Goal: Information Seeking & Learning: Compare options

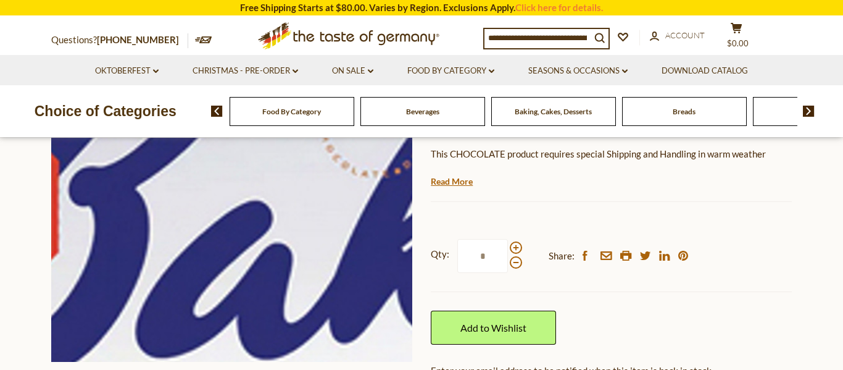
click at [99, 178] on img at bounding box center [231, 181] width 361 height 361
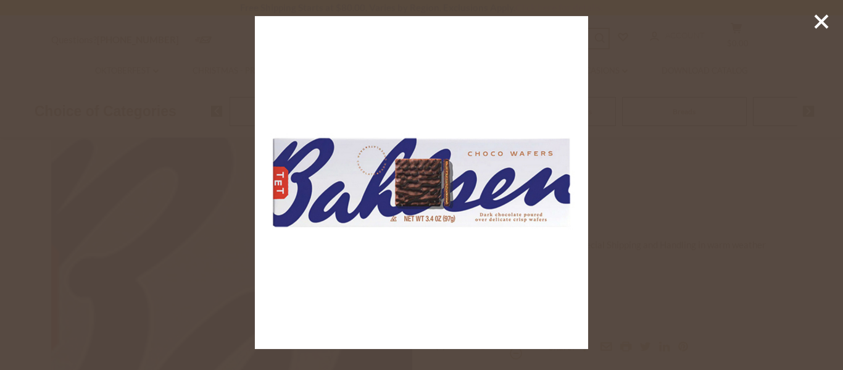
scroll to position [114, 0]
click at [822, 24] on icon at bounding box center [821, 21] width 19 height 19
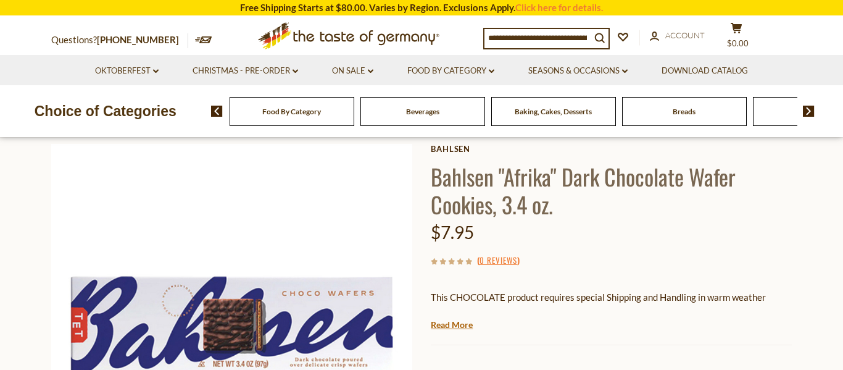
scroll to position [0, 0]
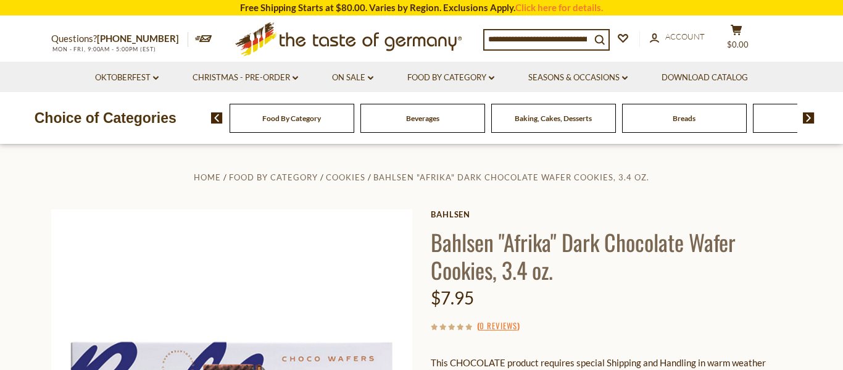
click at [811, 116] on img at bounding box center [809, 117] width 12 height 11
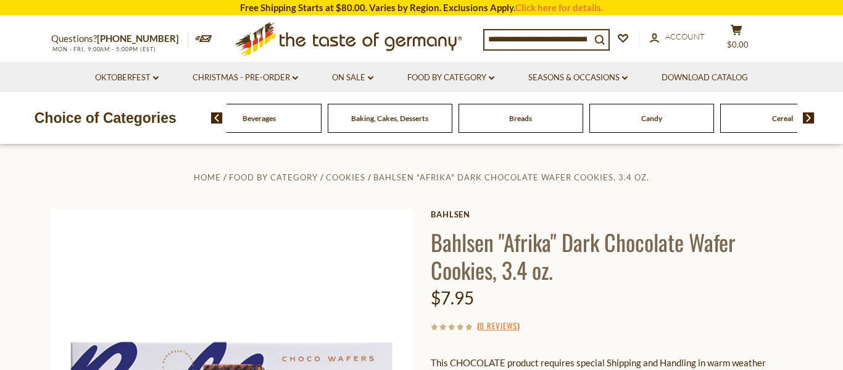
click at [811, 119] on img at bounding box center [809, 117] width 12 height 11
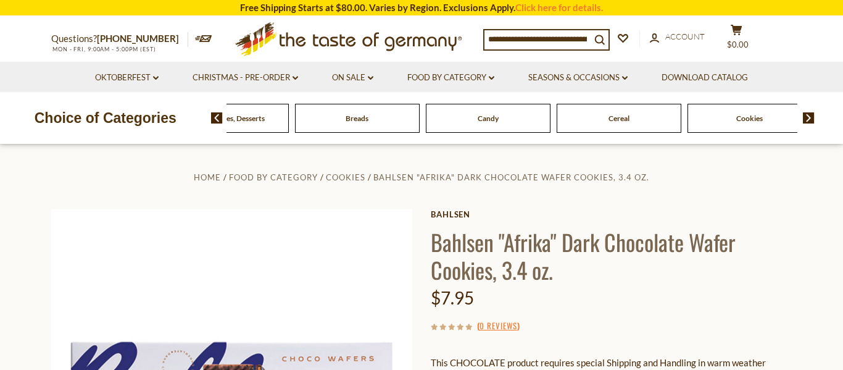
click at [811, 120] on img at bounding box center [809, 117] width 12 height 11
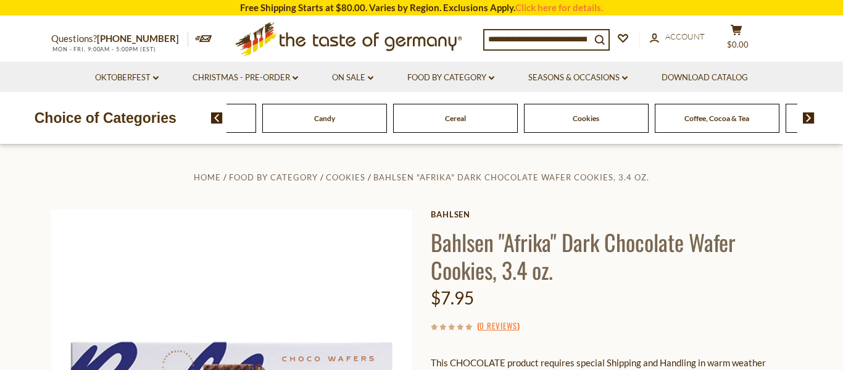
click at [811, 120] on img at bounding box center [809, 117] width 12 height 11
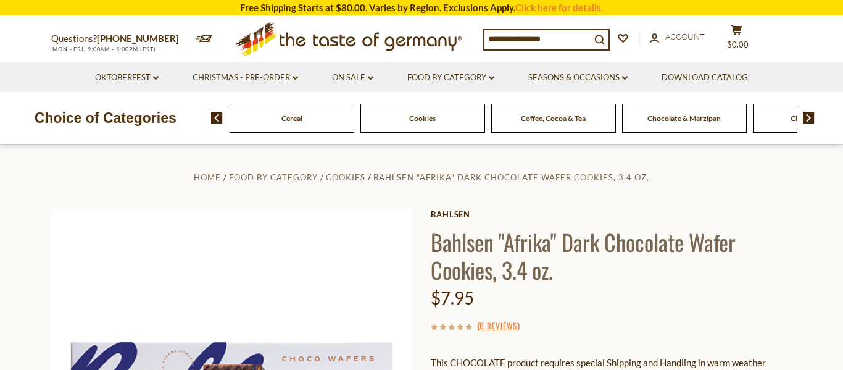
click at [811, 120] on img at bounding box center [809, 117] width 12 height 11
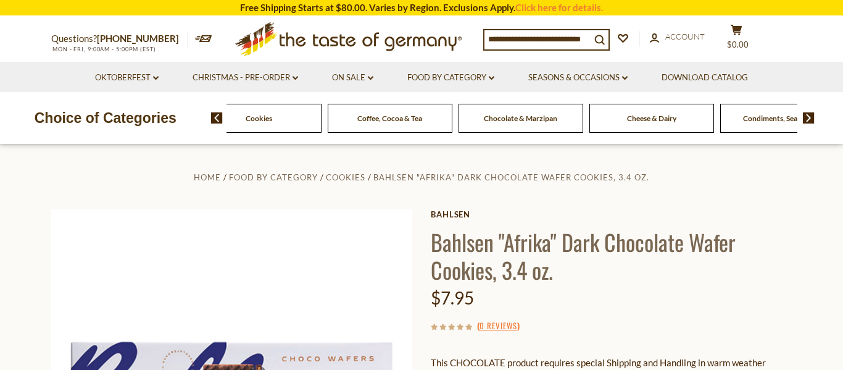
click at [811, 120] on img at bounding box center [809, 117] width 12 height 11
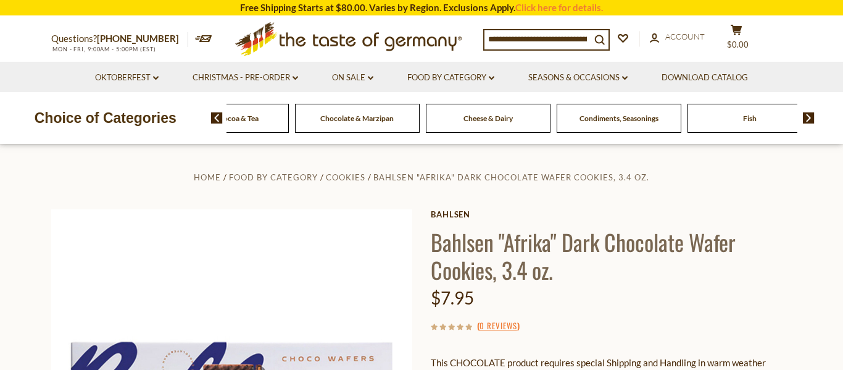
click at [811, 121] on img at bounding box center [809, 117] width 12 height 11
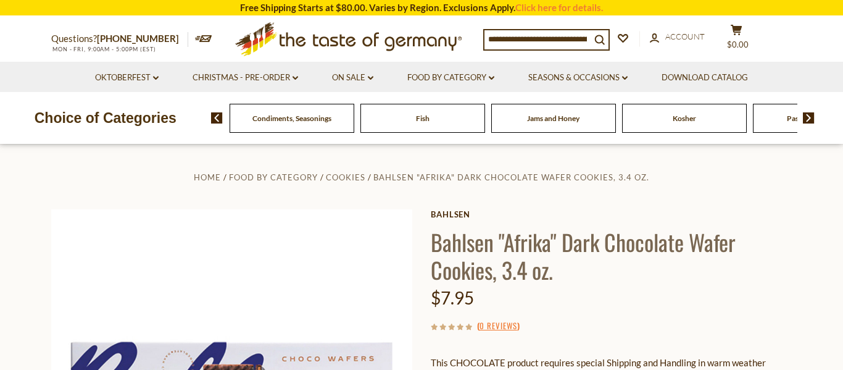
click at [811, 123] on div "Food By Category Beverages Baking, Cakes, Desserts Breads Candy Cereal Cookies …" at bounding box center [527, 118] width 633 height 30
click at [812, 116] on img at bounding box center [809, 117] width 12 height 11
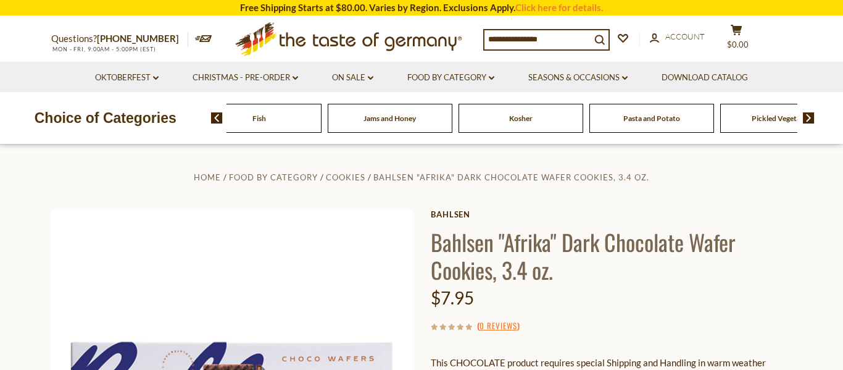
click at [812, 116] on img at bounding box center [809, 117] width 12 height 11
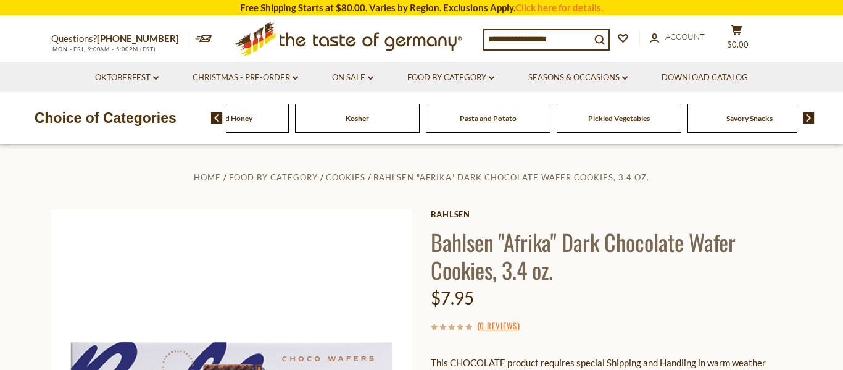
click at [812, 116] on img at bounding box center [809, 117] width 12 height 11
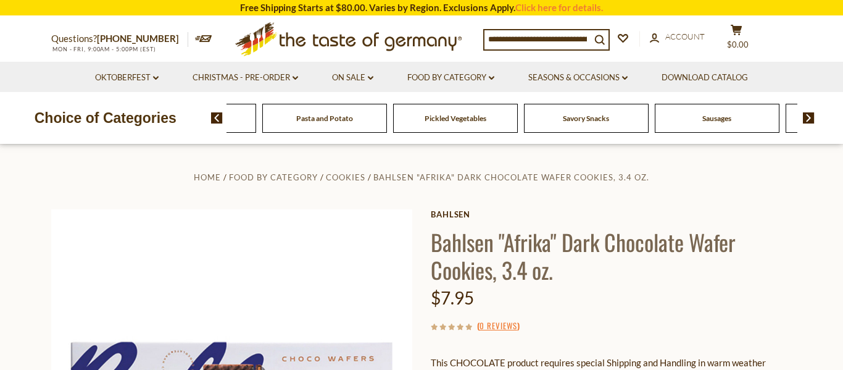
click at [812, 116] on img at bounding box center [809, 117] width 12 height 11
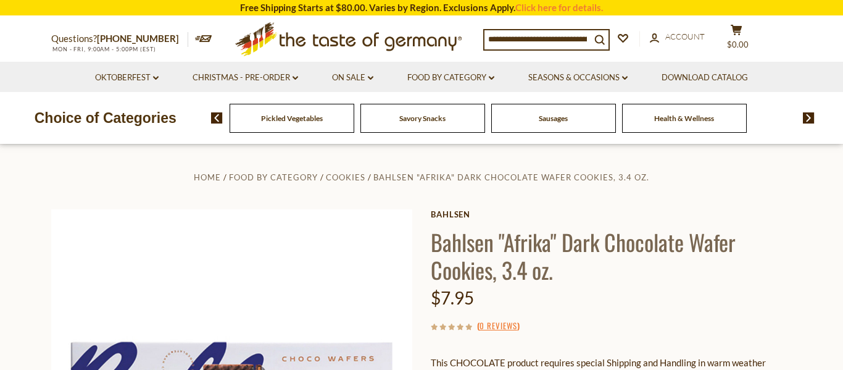
click at [812, 116] on img at bounding box center [809, 117] width 12 height 11
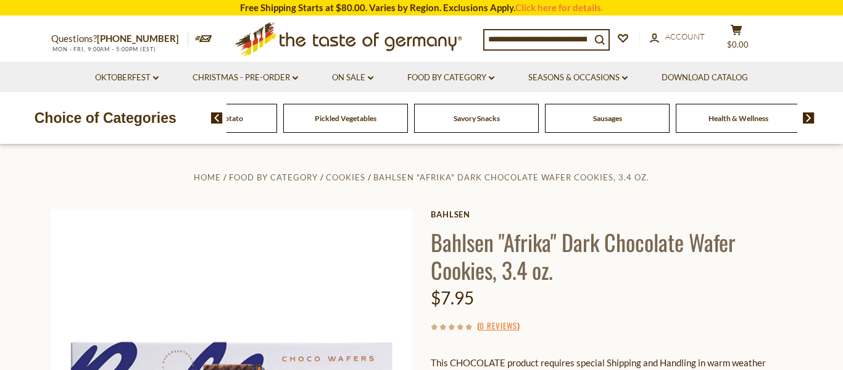
click at [812, 116] on img at bounding box center [809, 117] width 12 height 11
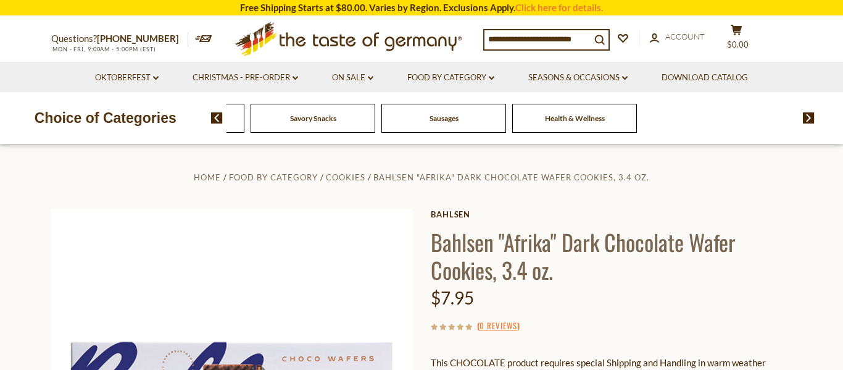
click at [214, 116] on img at bounding box center [217, 117] width 12 height 11
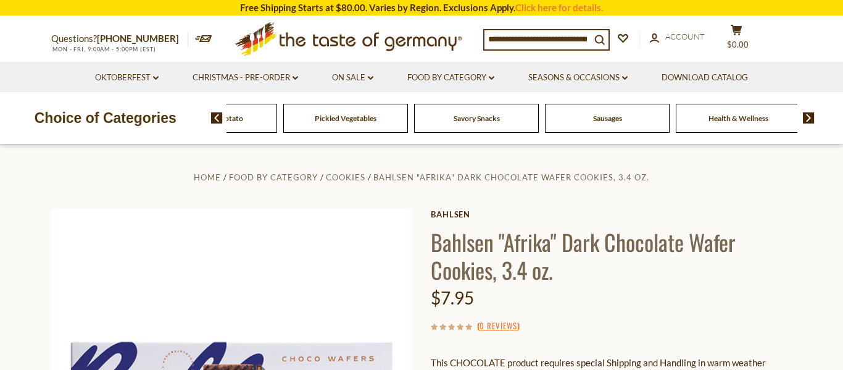
click at [214, 116] on img at bounding box center [217, 117] width 12 height 11
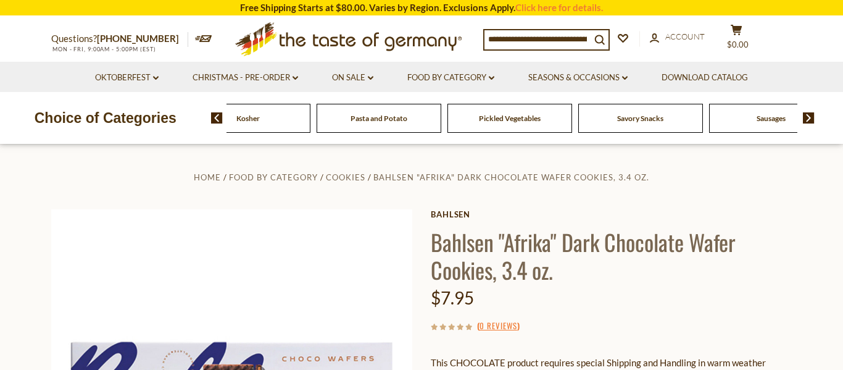
click at [214, 116] on img at bounding box center [217, 117] width 12 height 11
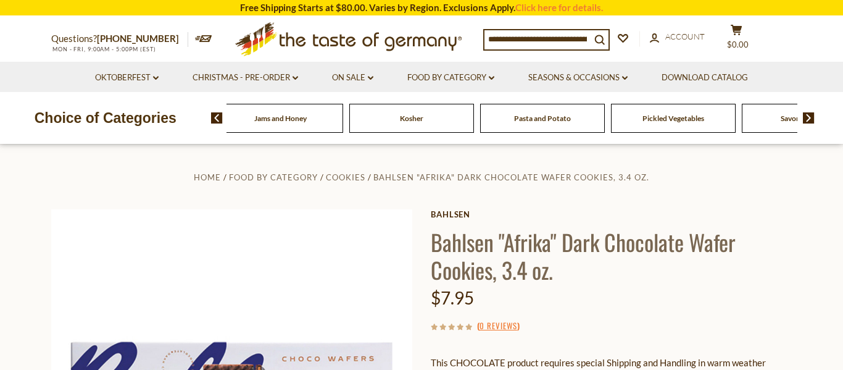
click at [214, 116] on img at bounding box center [217, 117] width 12 height 11
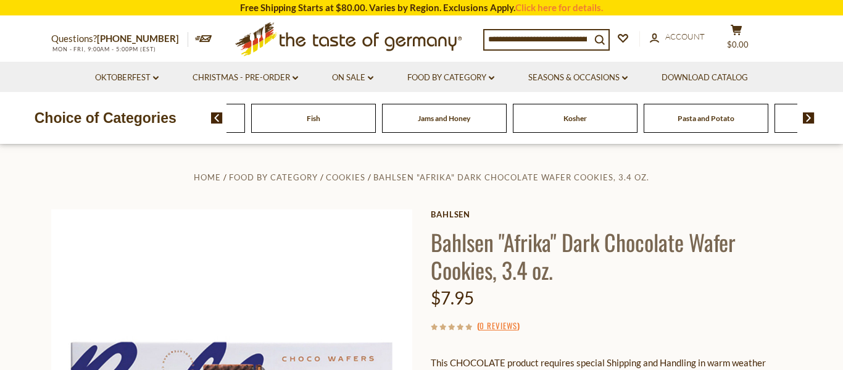
click at [214, 116] on img at bounding box center [217, 117] width 12 height 11
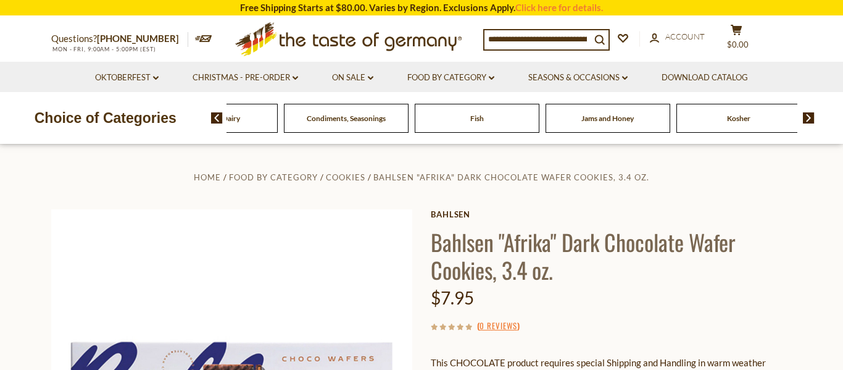
click at [214, 116] on img at bounding box center [217, 117] width 12 height 11
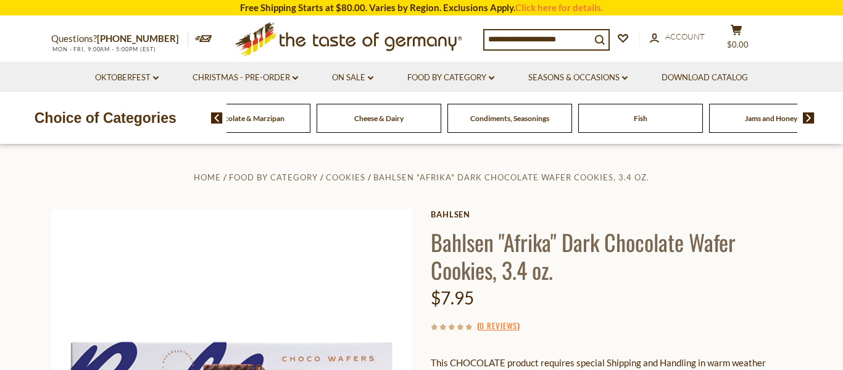
click at [214, 116] on img at bounding box center [217, 117] width 12 height 11
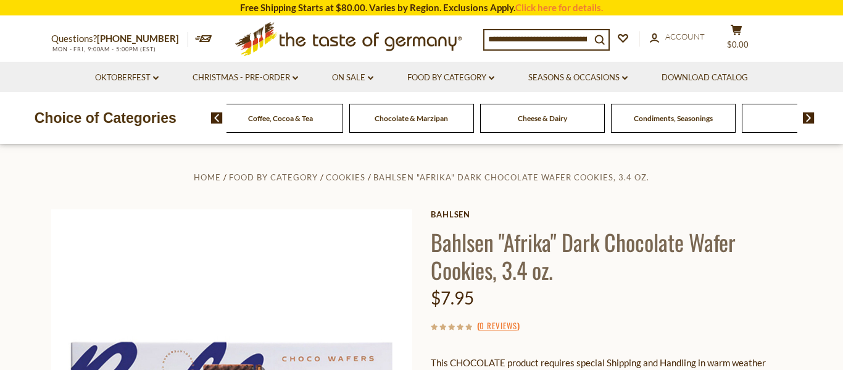
click at [215, 117] on img at bounding box center [217, 117] width 12 height 11
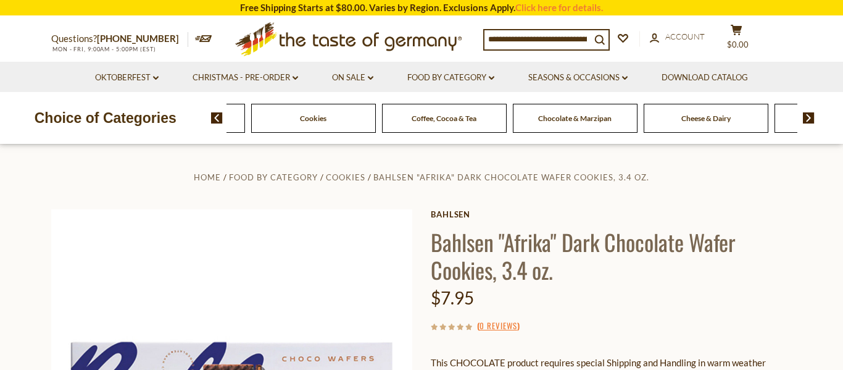
click at [215, 117] on img at bounding box center [217, 117] width 12 height 11
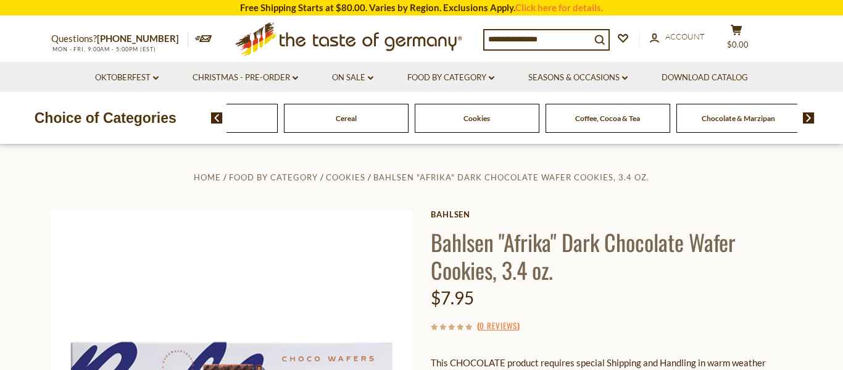
click at [215, 117] on img at bounding box center [217, 117] width 12 height 11
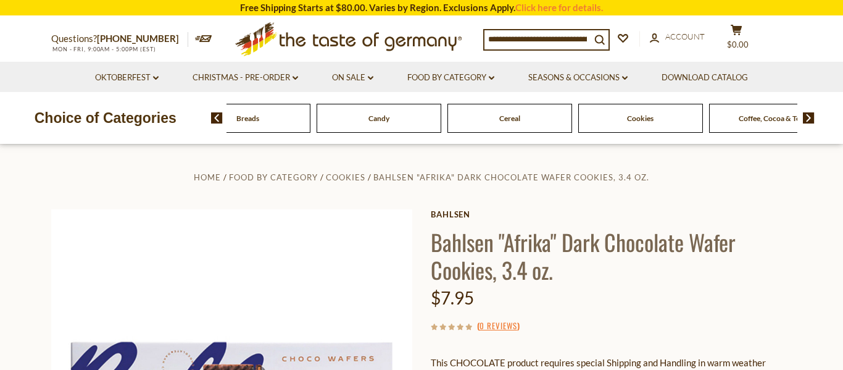
click at [375, 122] on span "Candy" at bounding box center [379, 118] width 21 height 9
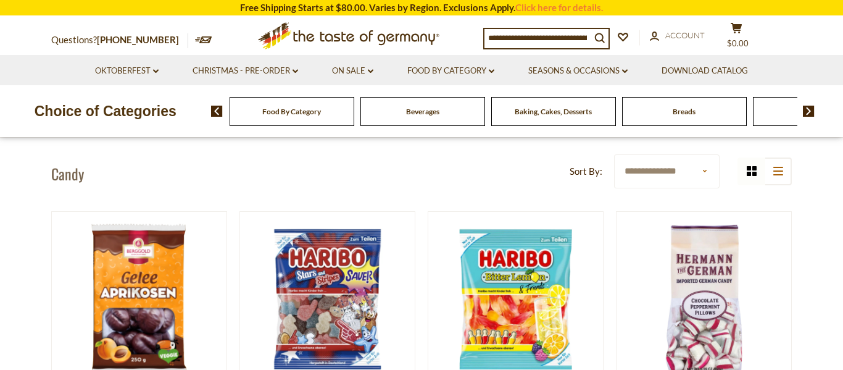
scroll to position [285, 0]
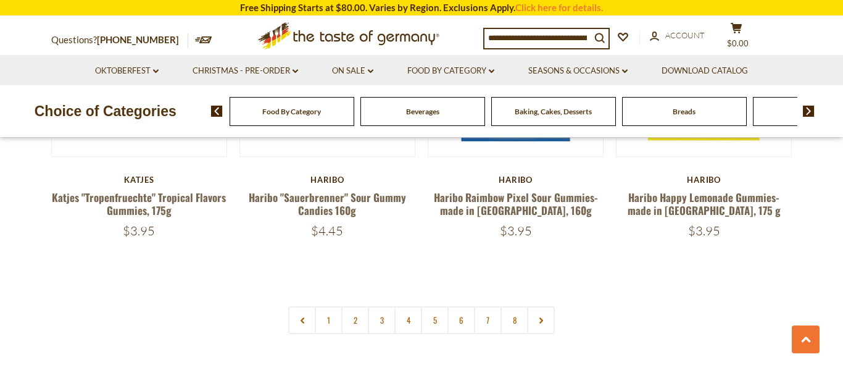
scroll to position [2977, 0]
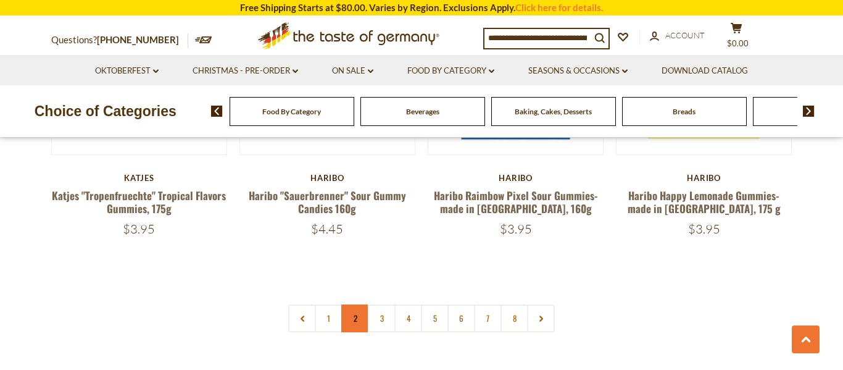
click at [352, 304] on link "2" at bounding box center [355, 318] width 28 height 28
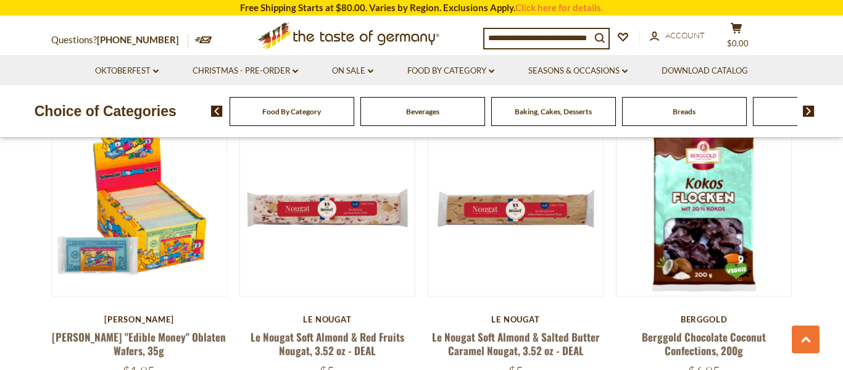
scroll to position [666, 0]
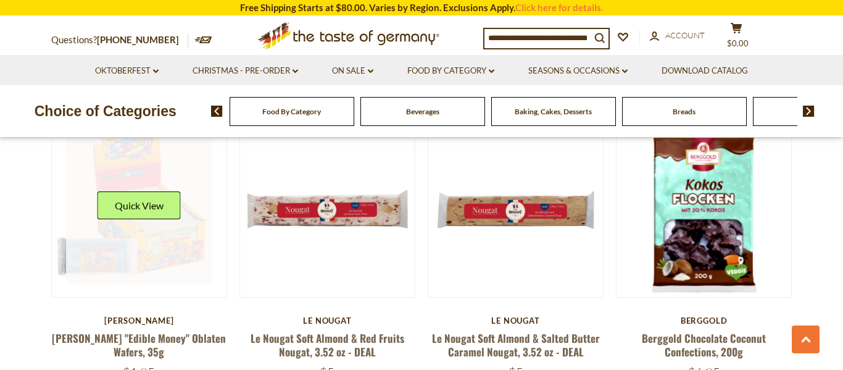
click at [77, 216] on link at bounding box center [139, 209] width 147 height 147
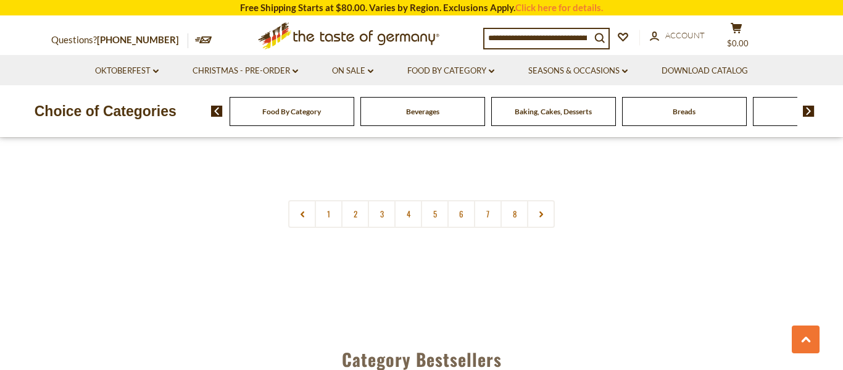
scroll to position [3034, 0]
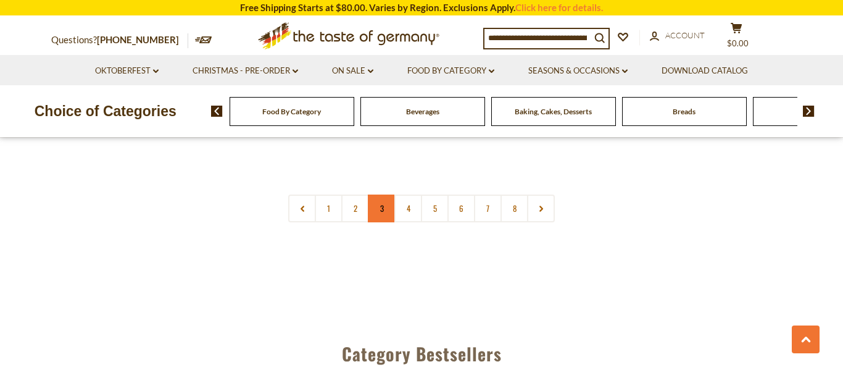
click at [380, 194] on link "3" at bounding box center [382, 208] width 28 height 28
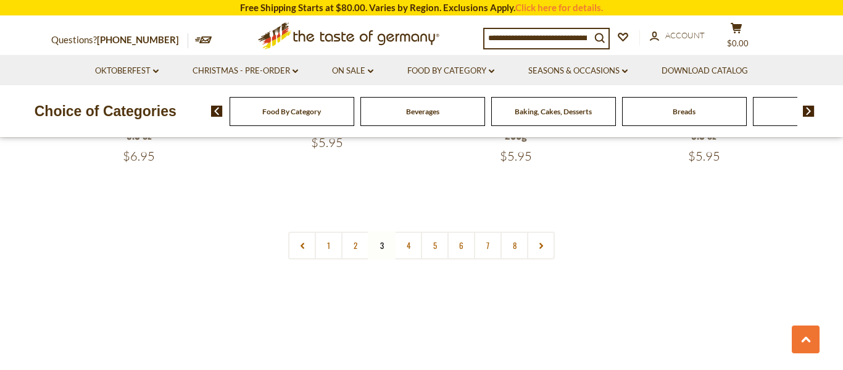
scroll to position [3015, 0]
click at [406, 228] on link "4" at bounding box center [409, 242] width 28 height 28
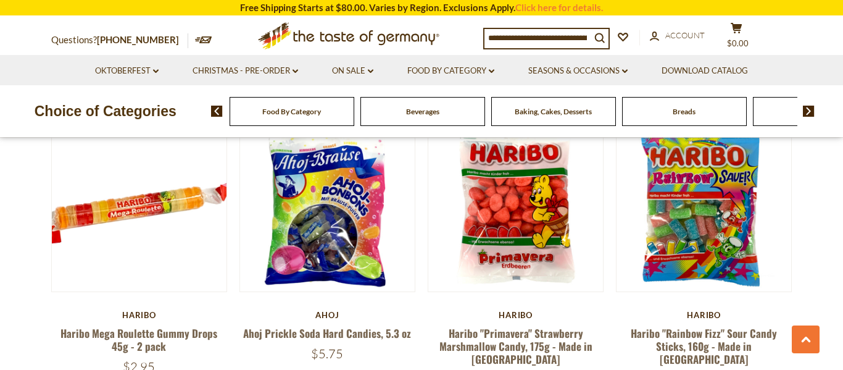
scroll to position [1285, 0]
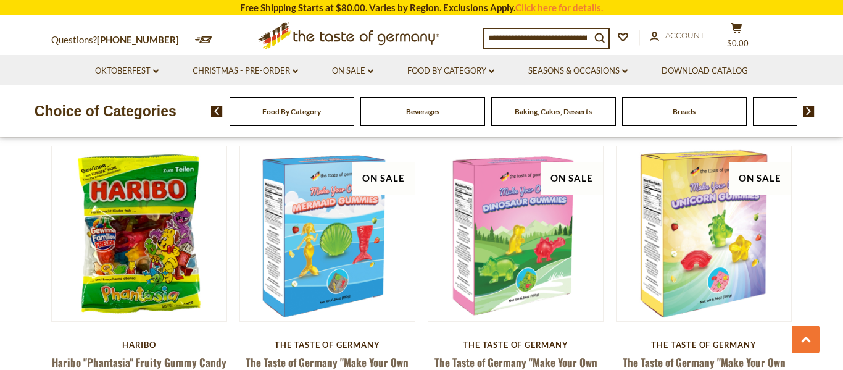
click at [24, 296] on section "**********" at bounding box center [421, 315] width 843 height 3022
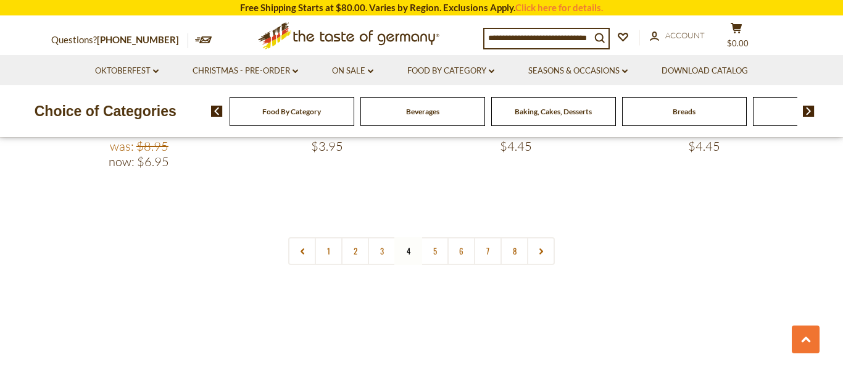
scroll to position [3012, 0]
click at [435, 244] on link "5" at bounding box center [435, 249] width 28 height 28
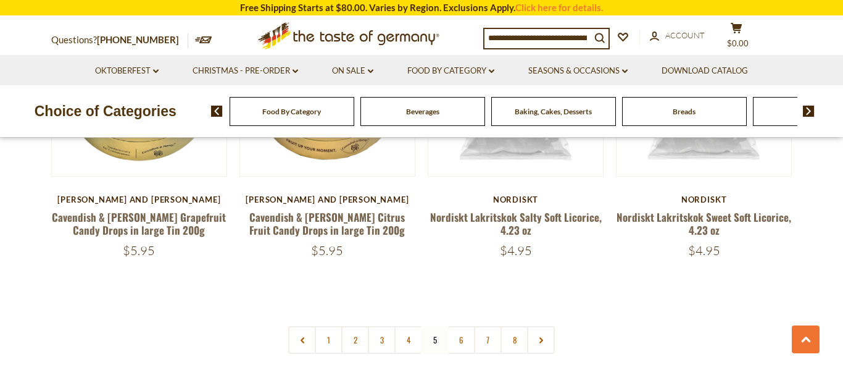
scroll to position [2905, 0]
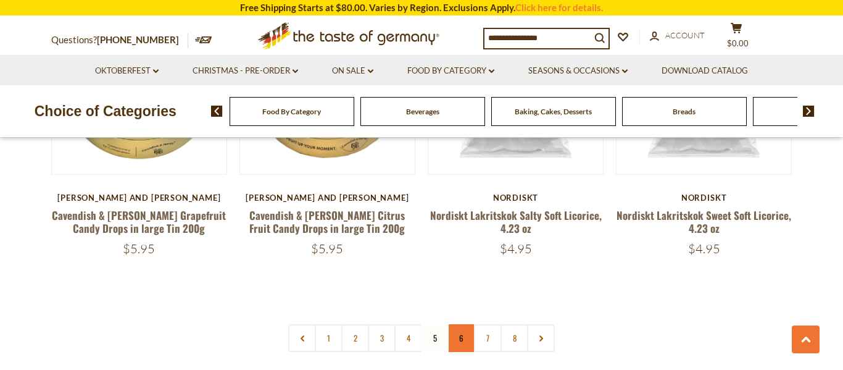
click at [461, 324] on link "6" at bounding box center [462, 338] width 28 height 28
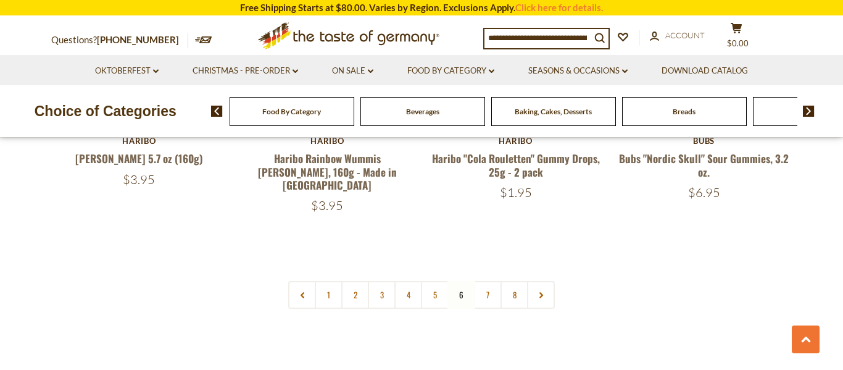
scroll to position [2988, 0]
click at [486, 280] on link "7" at bounding box center [488, 294] width 28 height 28
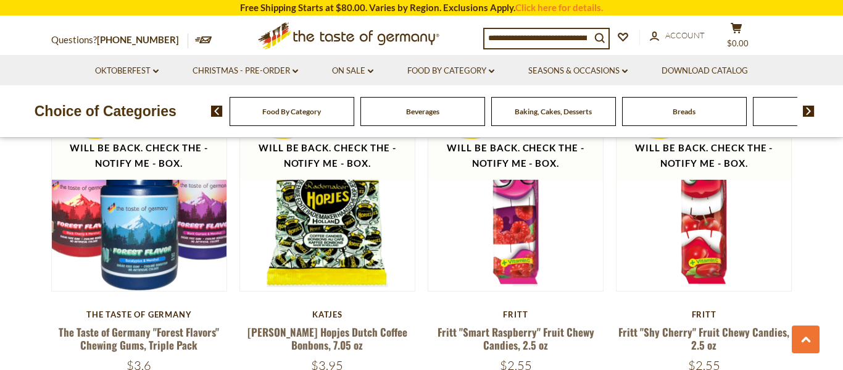
scroll to position [1554, 0]
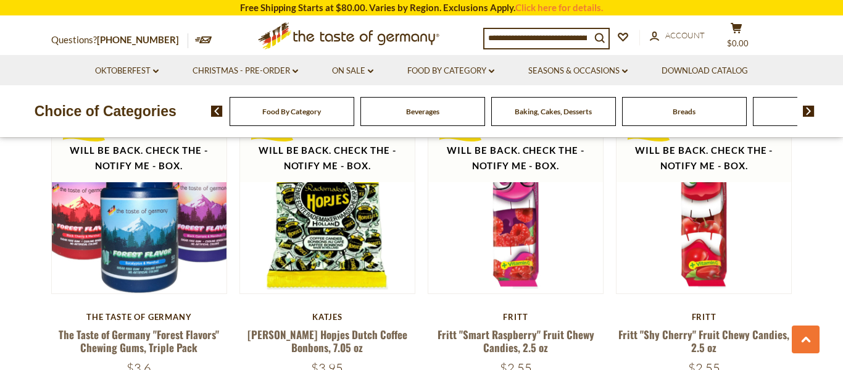
click at [0, 251] on section "**********" at bounding box center [421, 304] width 843 height 3004
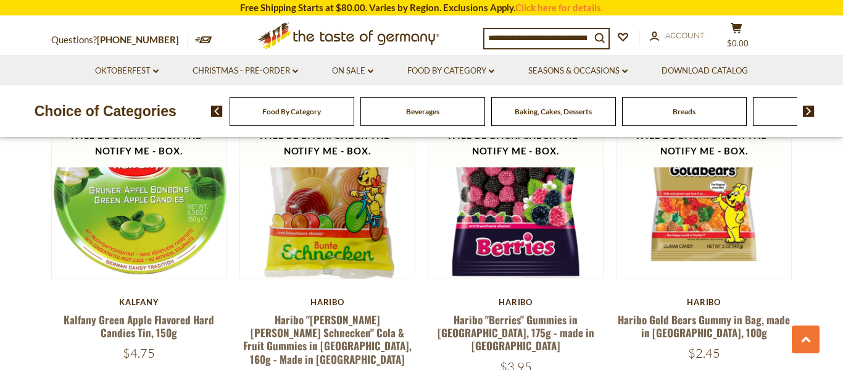
scroll to position [2161, 0]
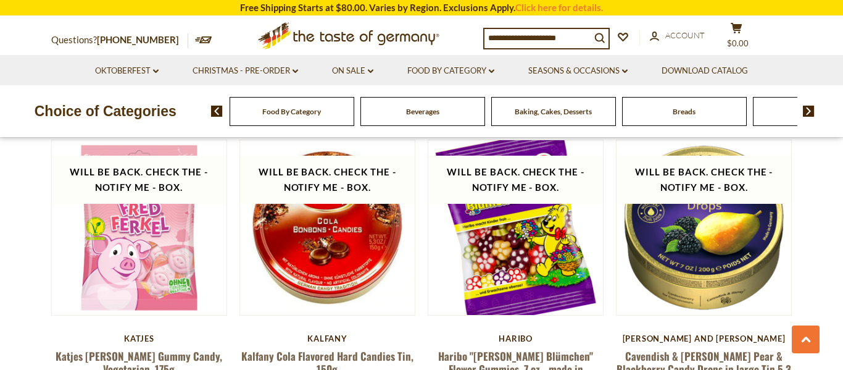
scroll to position [2444, 0]
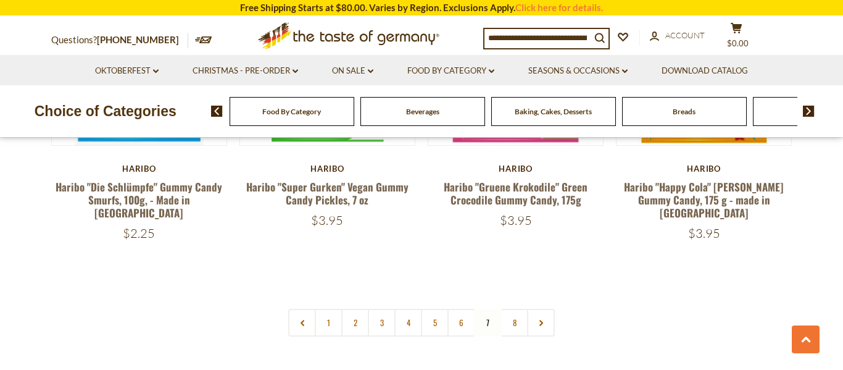
scroll to position [2936, 0]
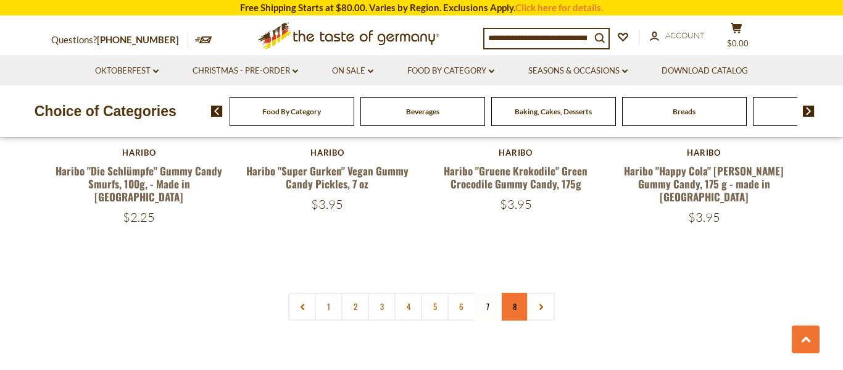
click at [514, 293] on link "8" at bounding box center [515, 307] width 28 height 28
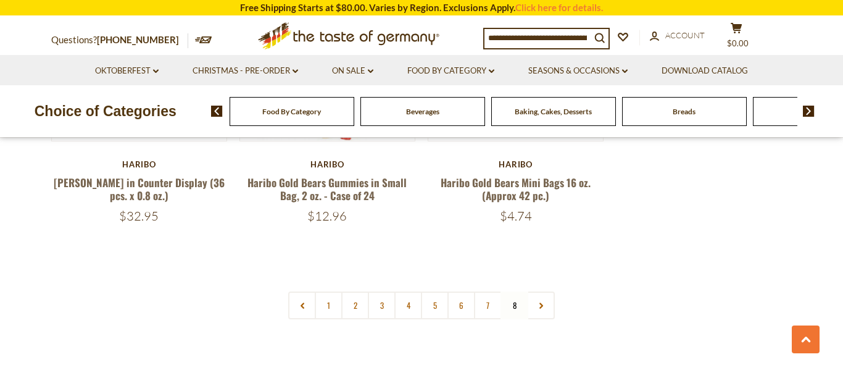
scroll to position [2979, 0]
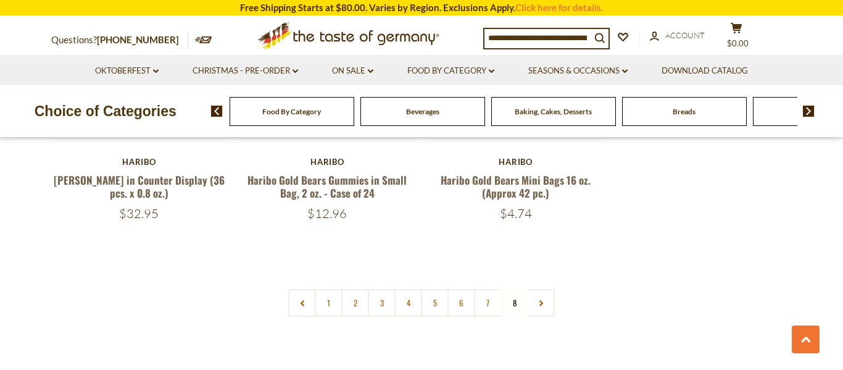
click at [811, 110] on img at bounding box center [809, 111] width 12 height 11
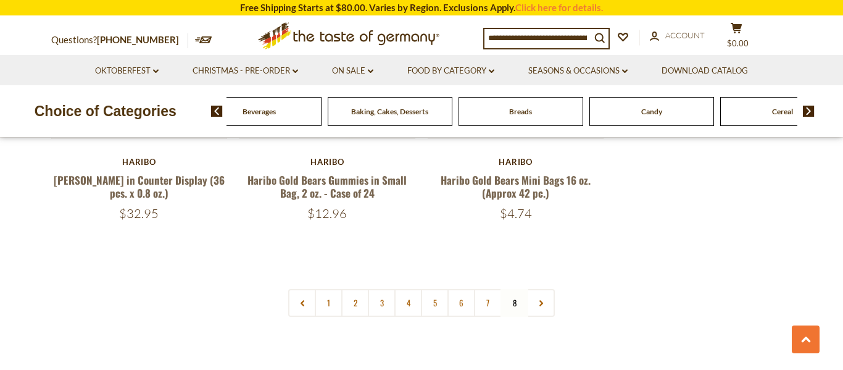
click at [811, 111] on img at bounding box center [809, 111] width 12 height 11
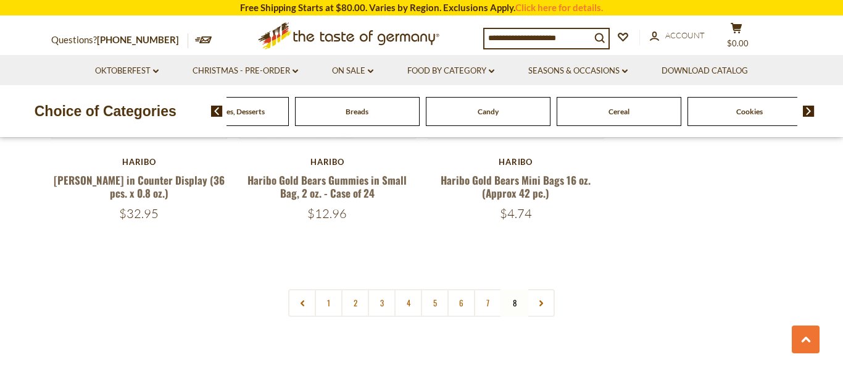
click at [811, 111] on img at bounding box center [809, 111] width 12 height 11
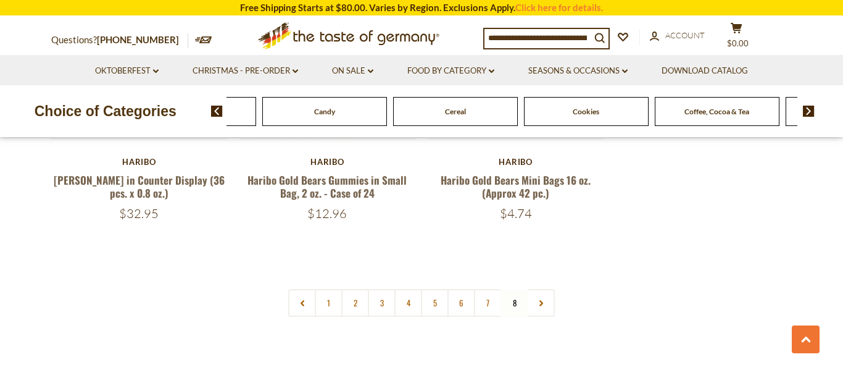
click at [811, 112] on img at bounding box center [809, 111] width 12 height 11
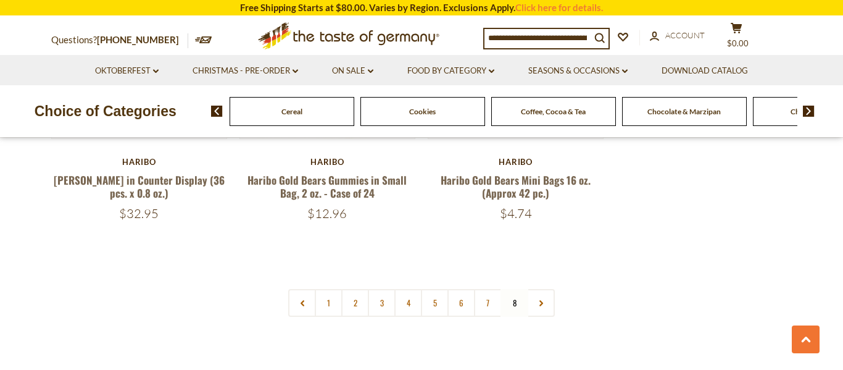
click at [811, 112] on img at bounding box center [809, 111] width 12 height 11
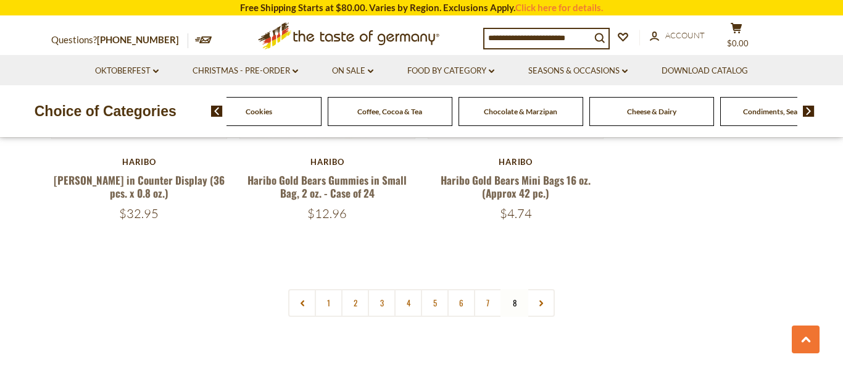
click at [532, 114] on span "Chocolate & Marzipan" at bounding box center [520, 111] width 73 height 9
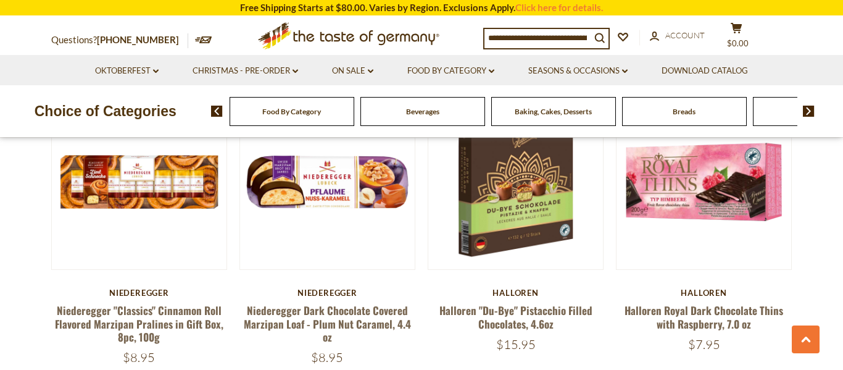
scroll to position [699, 0]
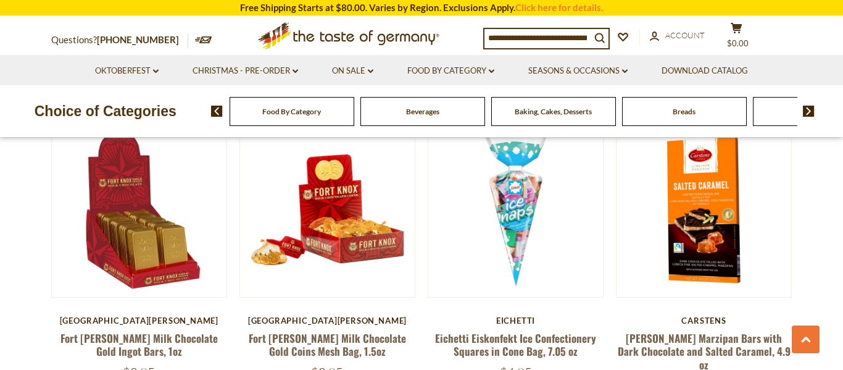
scroll to position [979, 0]
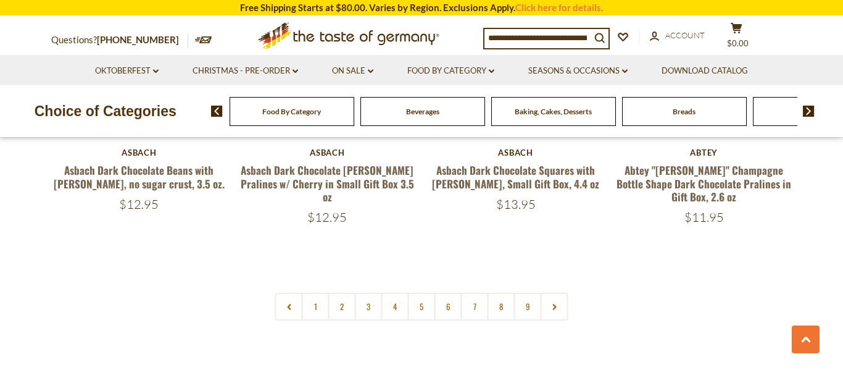
scroll to position [2978, 0]
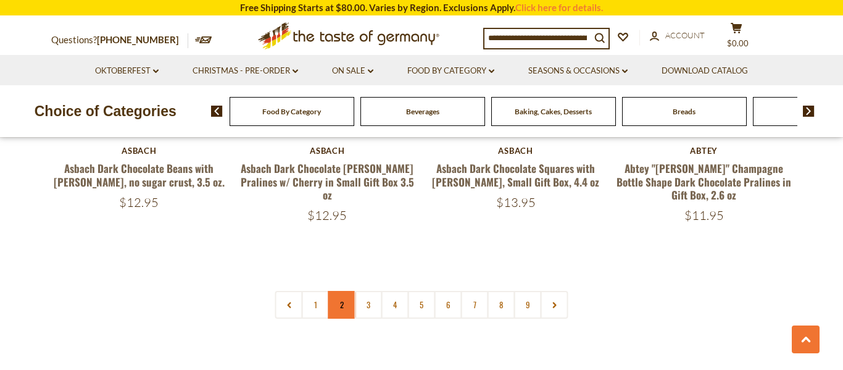
click at [338, 291] on link "2" at bounding box center [342, 305] width 28 height 28
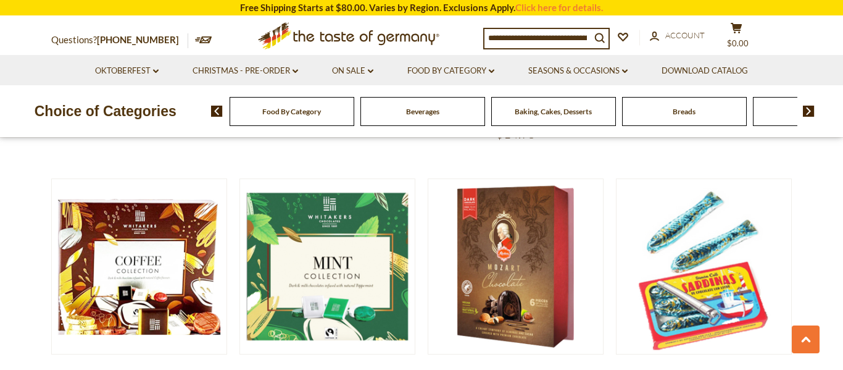
scroll to position [943, 0]
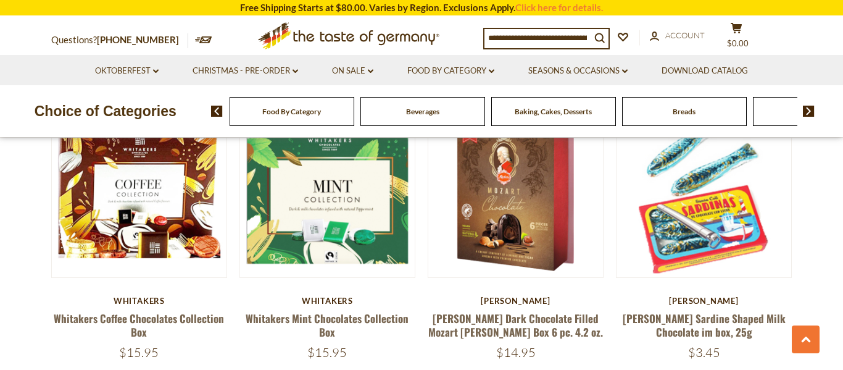
scroll to position [1014, 0]
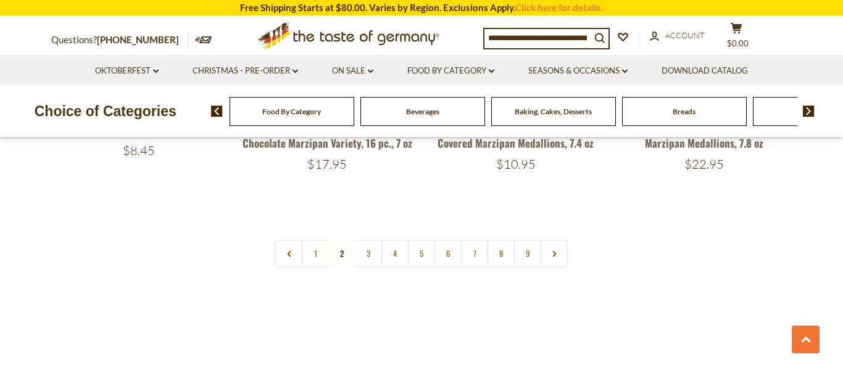
scroll to position [3041, 0]
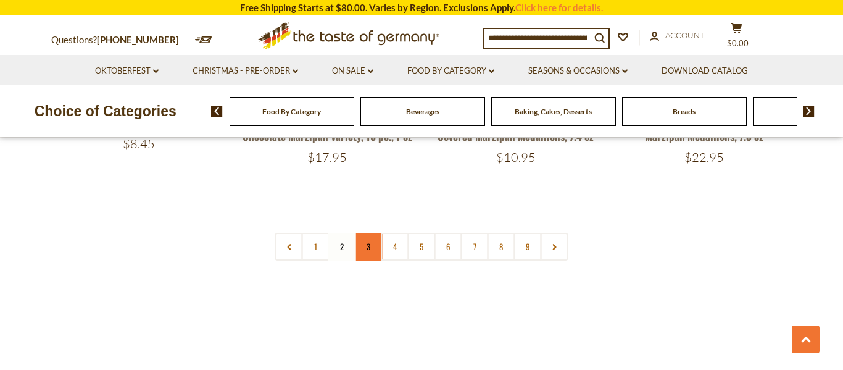
click at [369, 233] on link "3" at bounding box center [369, 247] width 28 height 28
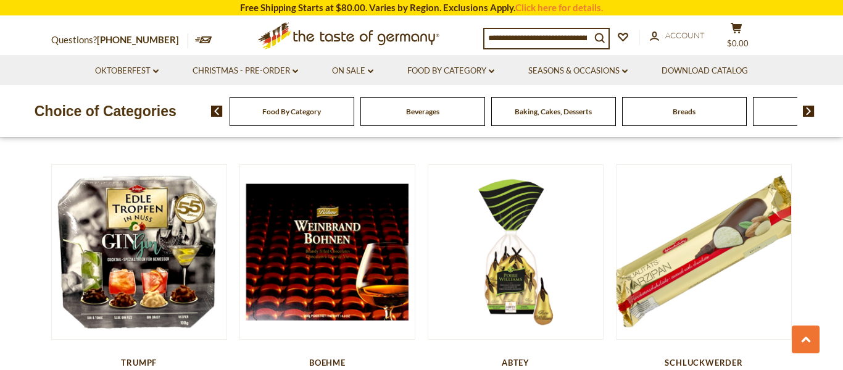
scroll to position [1553, 0]
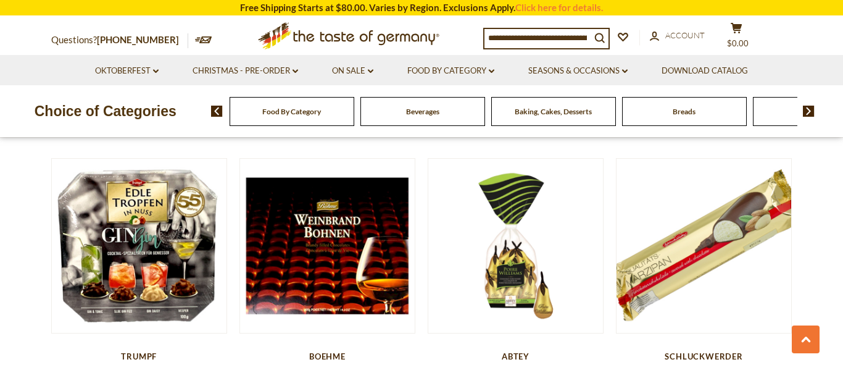
click at [22, 253] on section "**********" at bounding box center [421, 325] width 843 height 3046
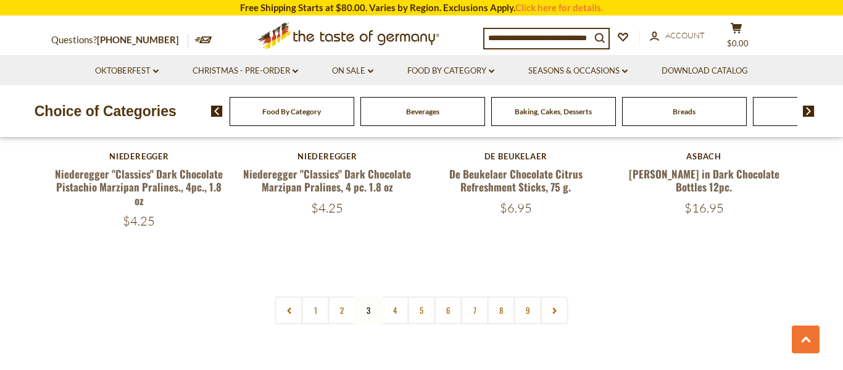
scroll to position [2977, 0]
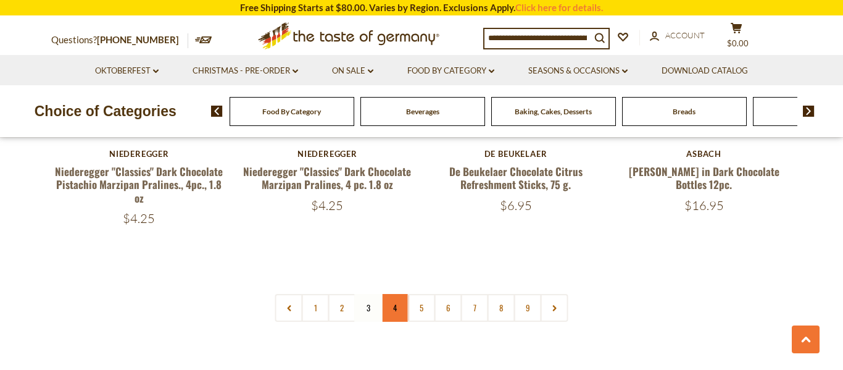
click at [398, 294] on link "4" at bounding box center [396, 308] width 28 height 28
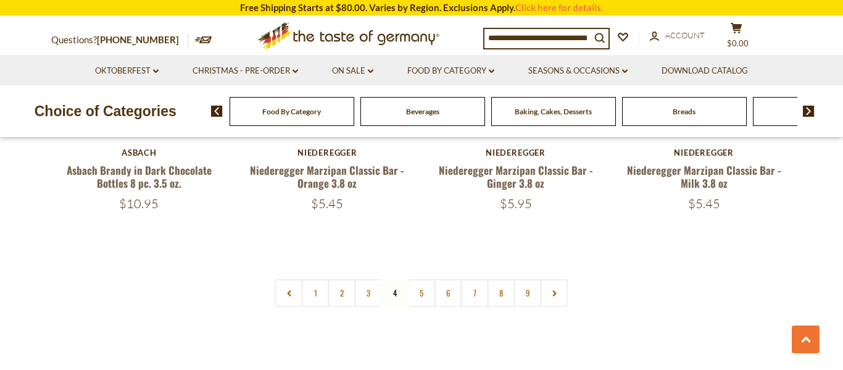
scroll to position [2963, 0]
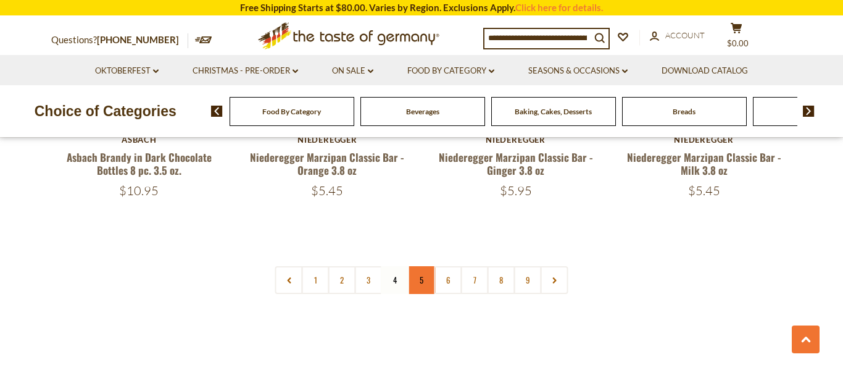
click at [421, 266] on link "5" at bounding box center [422, 280] width 28 height 28
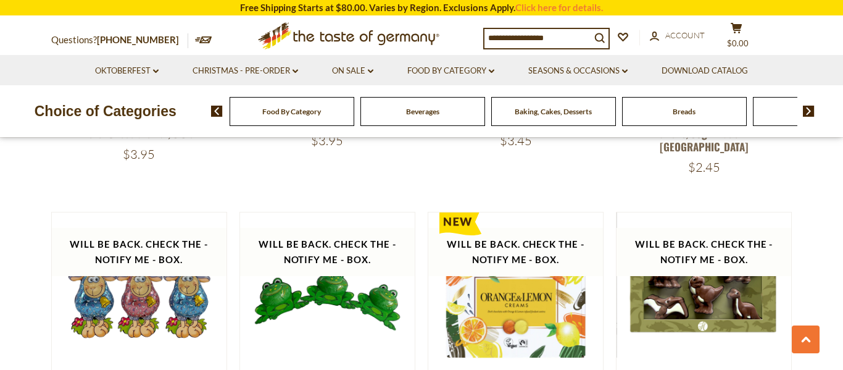
scroll to position [2444, 0]
